Goal: Task Accomplishment & Management: Manage account settings

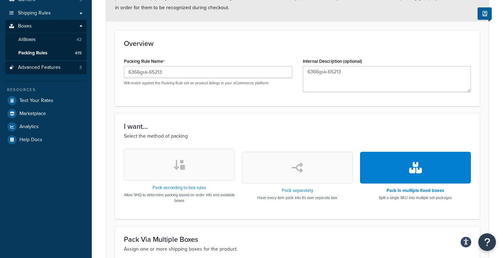
scroll to position [106, 0]
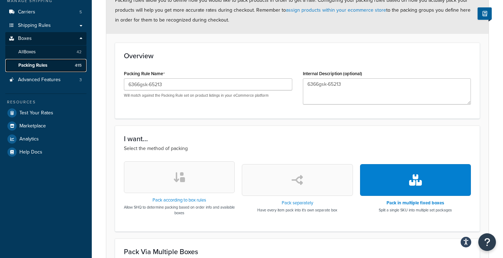
click at [40, 65] on span "Packing Rules" at bounding box center [32, 66] width 29 height 6
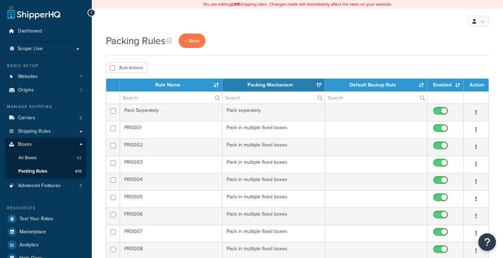
select select "15"
drag, startPoint x: 340, startPoint y: 6, endPoint x: 324, endPoint y: 29, distance: 28.1
click at [340, 6] on div "You are editing LIVE shipping rates. Changes made will immediately affect the r…" at bounding box center [297, 4] width 411 height 9
click at [171, 84] on th "Rule Name" at bounding box center [171, 85] width 102 height 13
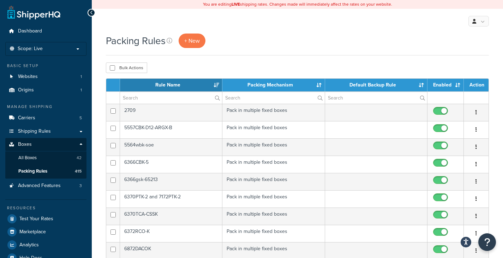
click at [171, 85] on th "Rule Name" at bounding box center [171, 85] width 102 height 13
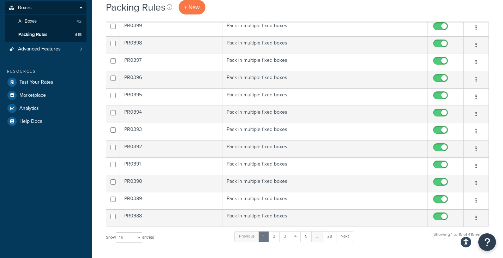
scroll to position [212, 0]
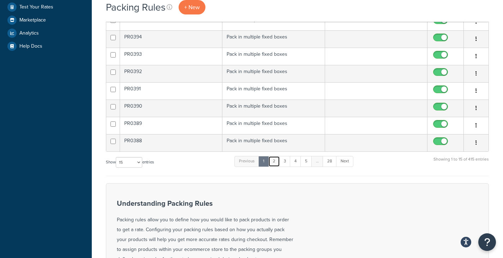
click at [274, 163] on link "2" at bounding box center [274, 161] width 12 height 11
click at [286, 163] on link "3" at bounding box center [283, 161] width 11 height 11
click at [293, 163] on link "4" at bounding box center [293, 161] width 11 height 11
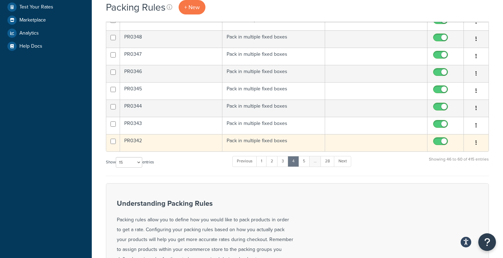
click at [478, 143] on button "button" at bounding box center [476, 142] width 10 height 11
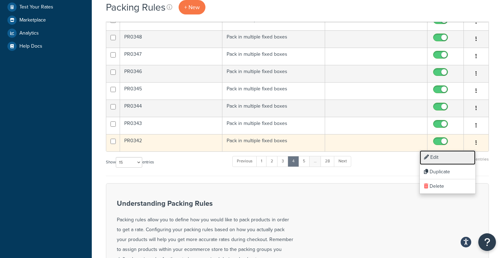
click at [450, 157] on link "Edit" at bounding box center [448, 157] width 56 height 14
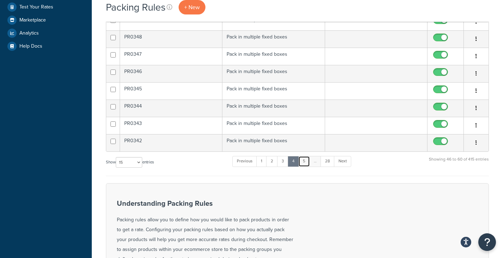
click at [306, 160] on link "5" at bounding box center [304, 161] width 12 height 11
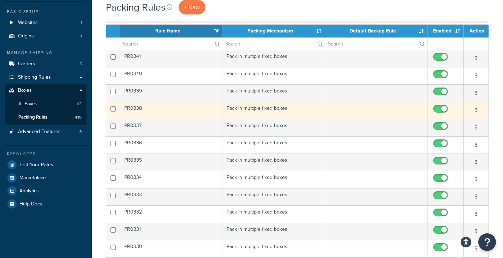
scroll to position [35, 0]
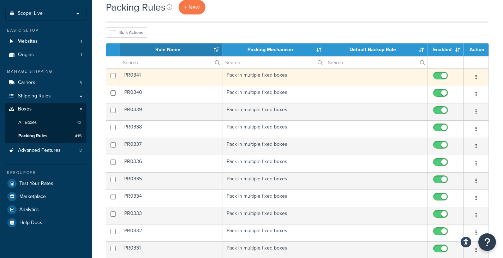
click at [474, 77] on button "button" at bounding box center [476, 77] width 10 height 11
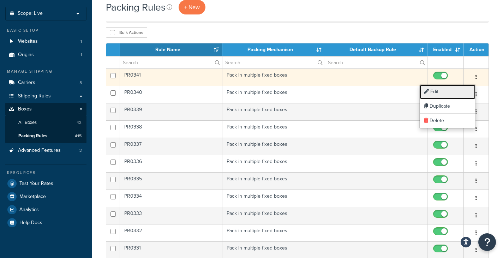
click at [454, 94] on link "Edit" at bounding box center [448, 92] width 56 height 14
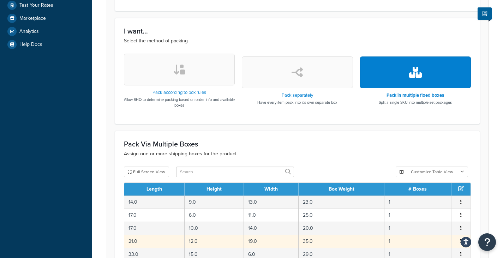
scroll to position [314, 0]
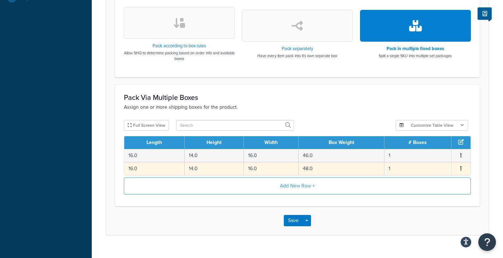
scroll to position [274, 0]
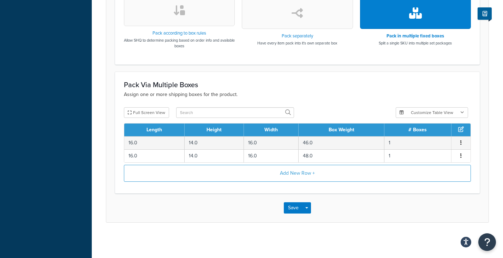
click at [346, 87] on div "Pack Via Multiple Boxes Assign one or more shipping boxes for the product." at bounding box center [297, 90] width 347 height 18
